Goal: Transaction & Acquisition: Purchase product/service

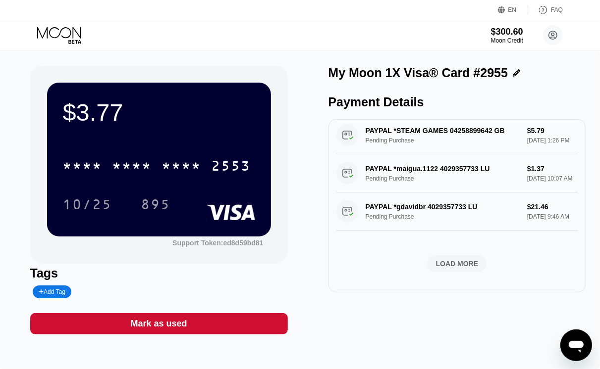
scroll to position [422, 0]
click at [462, 259] on div "LOAD MORE" at bounding box center [457, 263] width 43 height 9
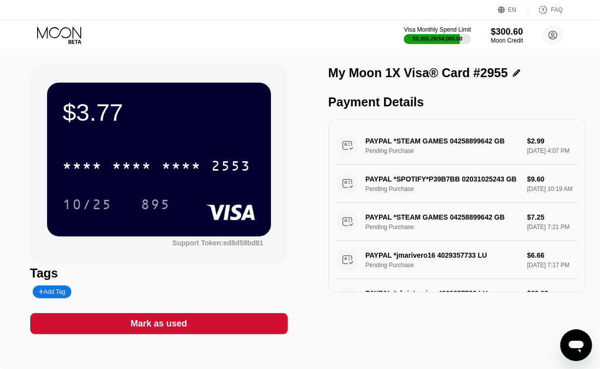
scroll to position [0, 0]
click at [221, 45] on div "Visa Monthly Spend Limit $3,355.26 / $4,000.00 $300.60 Moon Credit Juan Soto je…" at bounding box center [300, 35] width 600 height 30
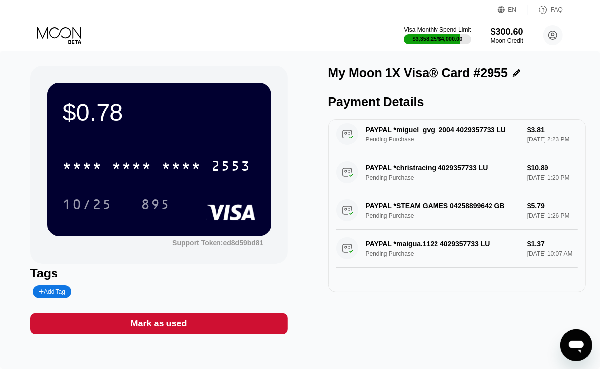
scroll to position [422, 0]
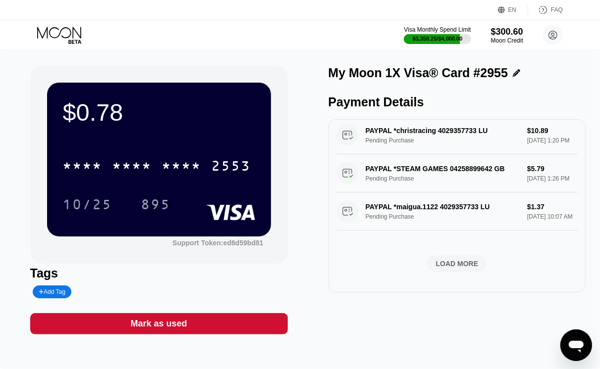
click at [456, 261] on div "LOAD MORE" at bounding box center [457, 263] width 43 height 9
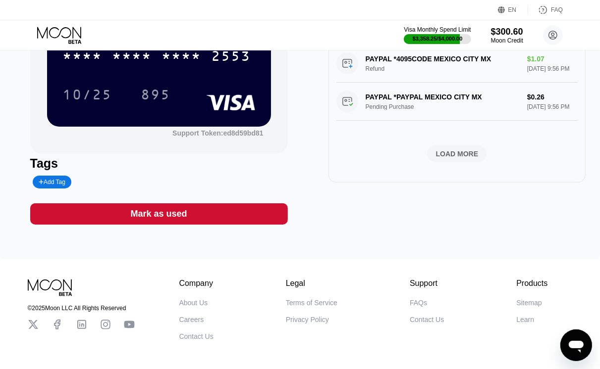
scroll to position [90, 0]
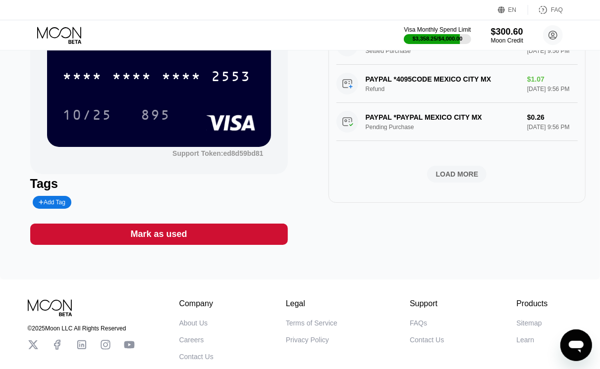
click at [464, 170] on div "LOAD MORE" at bounding box center [457, 174] width 43 height 9
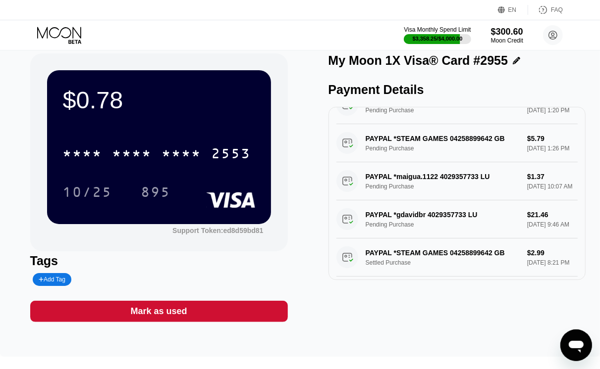
scroll to position [0, 0]
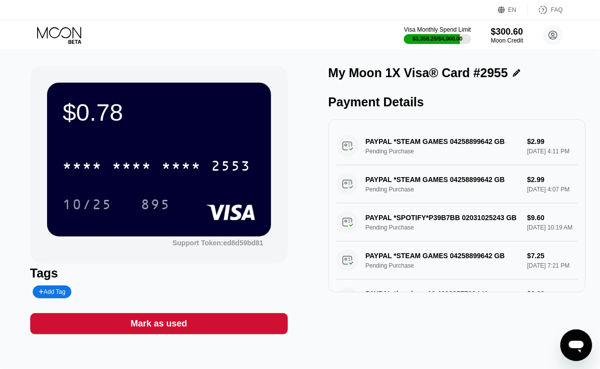
click at [69, 31] on icon at bounding box center [60, 35] width 46 height 17
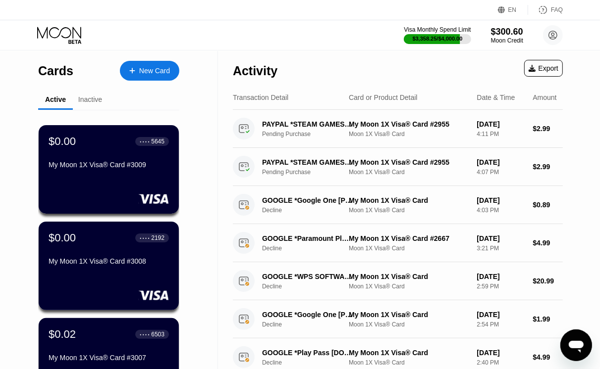
click at [295, 44] on div "Visa Monthly Spend Limit $3,358.25 / $4,000.00 $300.60 Moon Credit Juan Soto je…" at bounding box center [300, 35] width 600 height 30
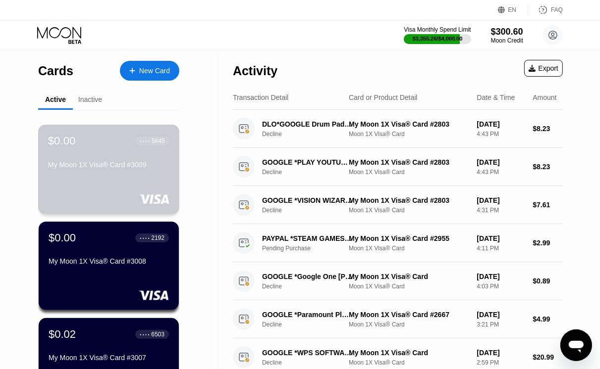
click at [121, 156] on div "$0.00 ● ● ● ● 5645 My Moon 1X Visa® Card #3009" at bounding box center [108, 154] width 121 height 38
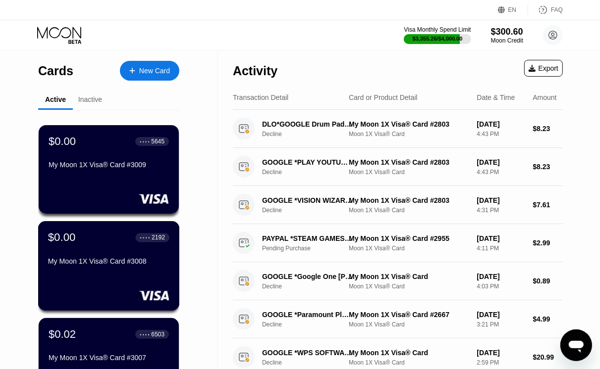
click at [107, 251] on div "$0.00 ● ● ● ● 2192 My Moon 1X Visa® Card #3008" at bounding box center [108, 250] width 121 height 38
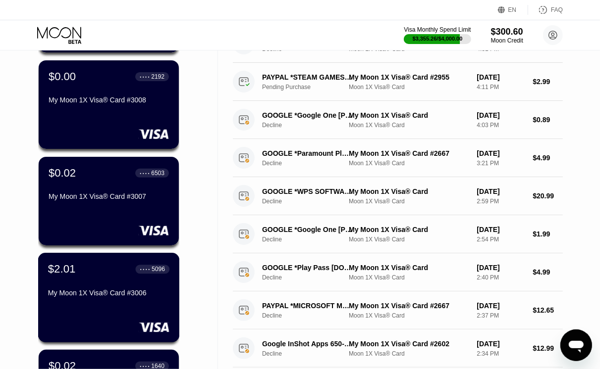
scroll to position [186, 0]
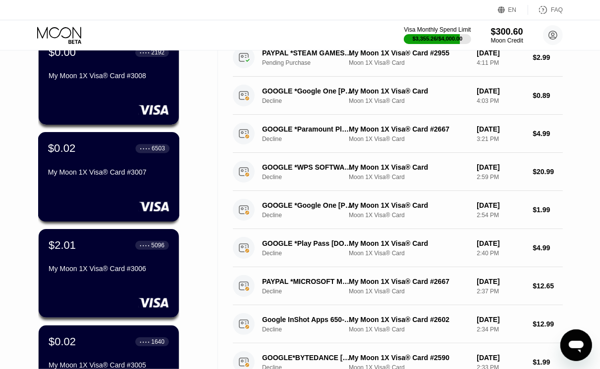
click at [87, 176] on div "My Moon 1X Visa® Card #3007" at bounding box center [108, 172] width 121 height 8
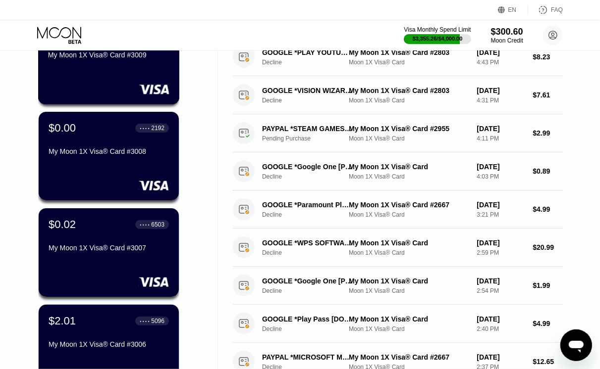
scroll to position [124, 0]
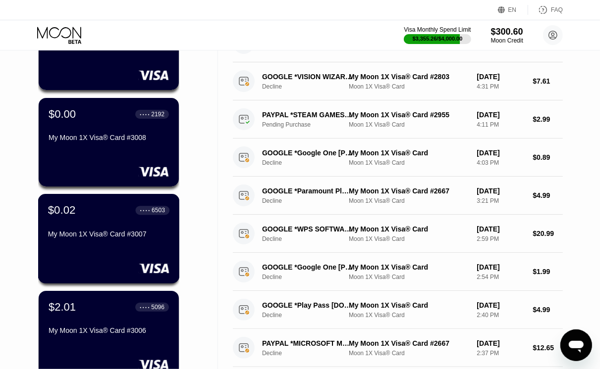
click at [112, 212] on div "$0.02 ● ● ● ● 6503" at bounding box center [108, 210] width 121 height 13
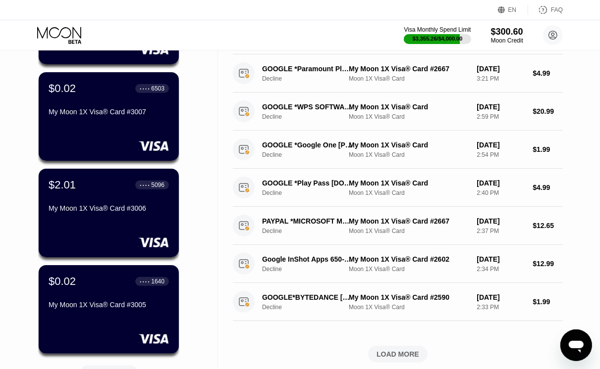
scroll to position [309, 0]
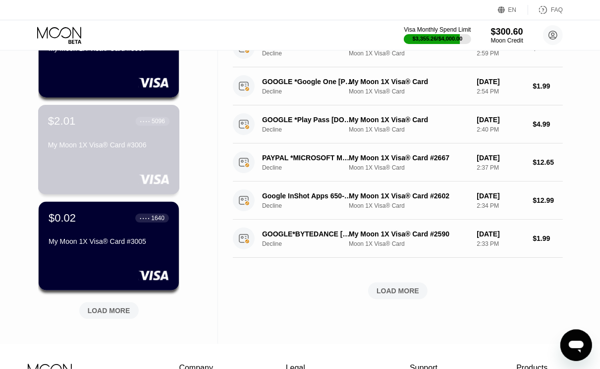
click at [88, 153] on div "My Moon 1X Visa® Card #3006" at bounding box center [108, 147] width 121 height 12
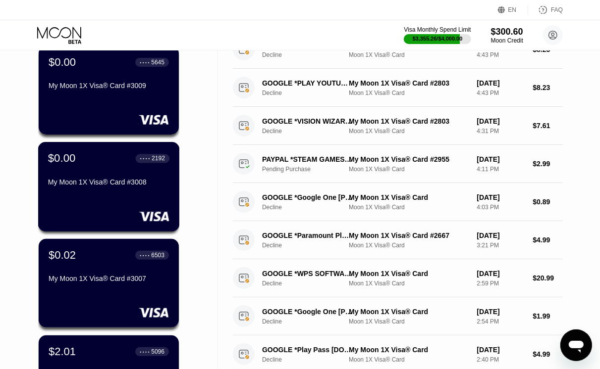
scroll to position [309, 0]
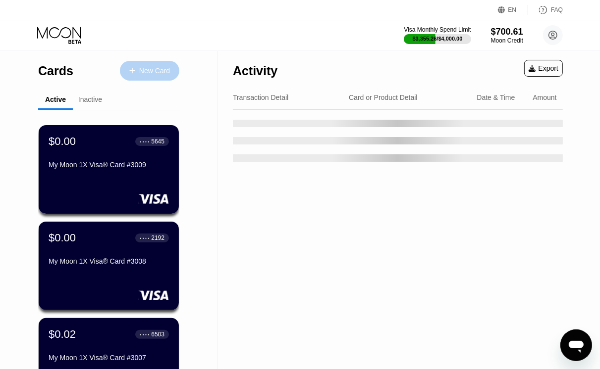
click at [138, 68] on div at bounding box center [137, 71] width 4 height 8
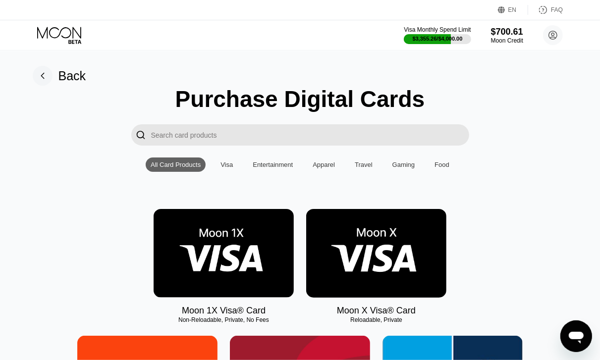
click at [236, 270] on img at bounding box center [223, 253] width 140 height 89
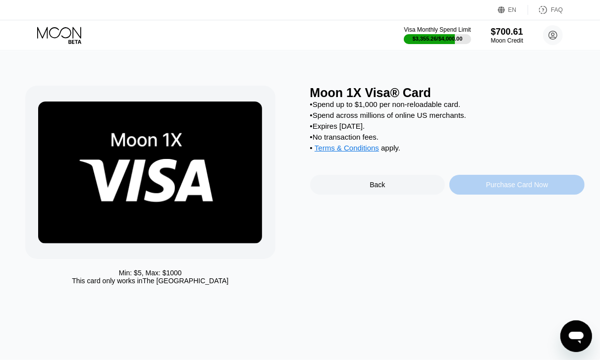
click at [499, 189] on div "Purchase Card Now" at bounding box center [517, 185] width 62 height 8
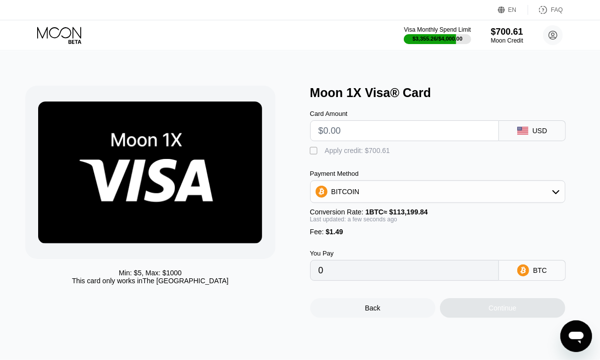
click at [421, 134] on input "text" at bounding box center [404, 131] width 172 height 20
type input "$4"
type input "0.00004850"
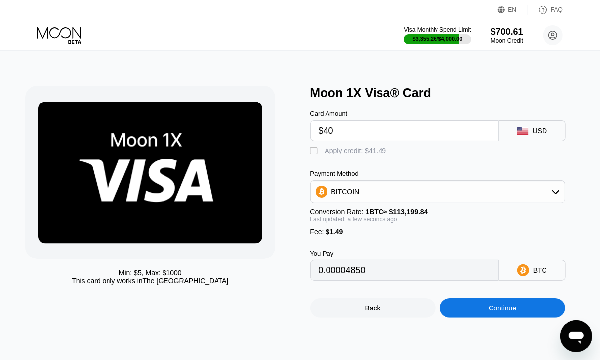
type input "$400"
type input "0.00354674"
type input "$400"
type input "0"
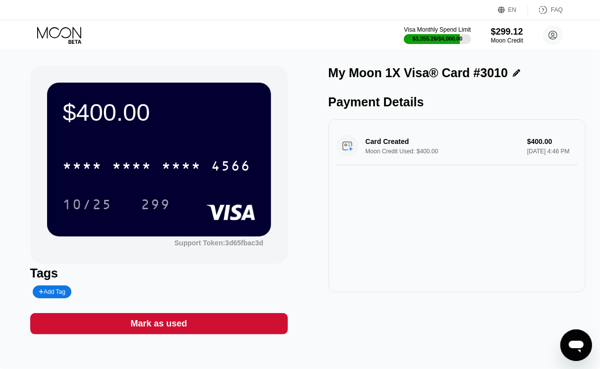
click at [58, 31] on icon at bounding box center [60, 35] width 46 height 17
